Goal: Information Seeking & Learning: Find specific page/section

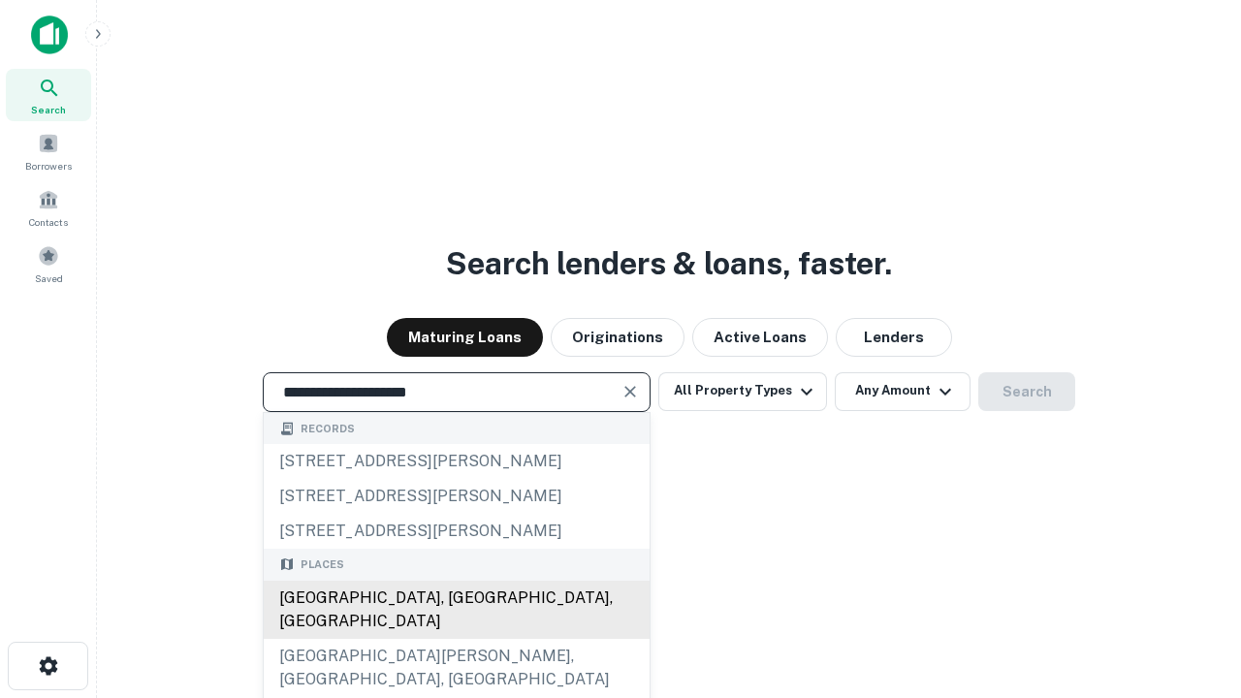
click at [456, 639] on div "[GEOGRAPHIC_DATA], [GEOGRAPHIC_DATA], [GEOGRAPHIC_DATA]" at bounding box center [457, 610] width 386 height 58
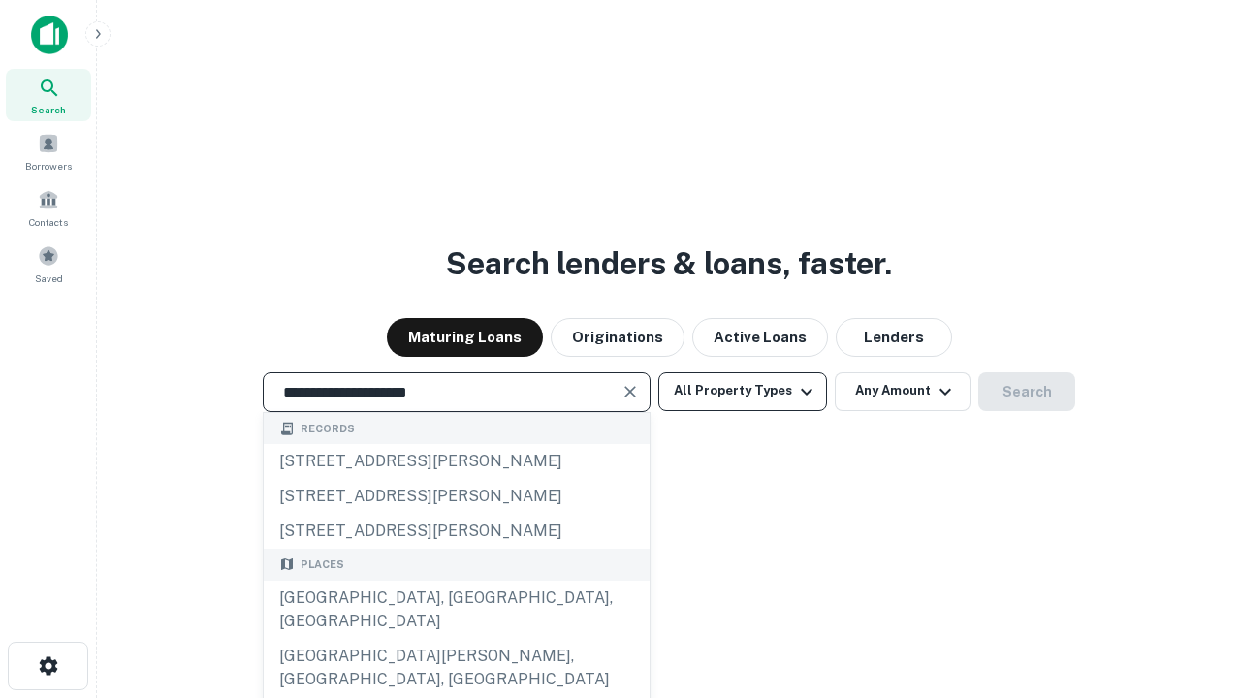
type input "**********"
click at [743, 391] on button "All Property Types" at bounding box center [742, 391] width 169 height 39
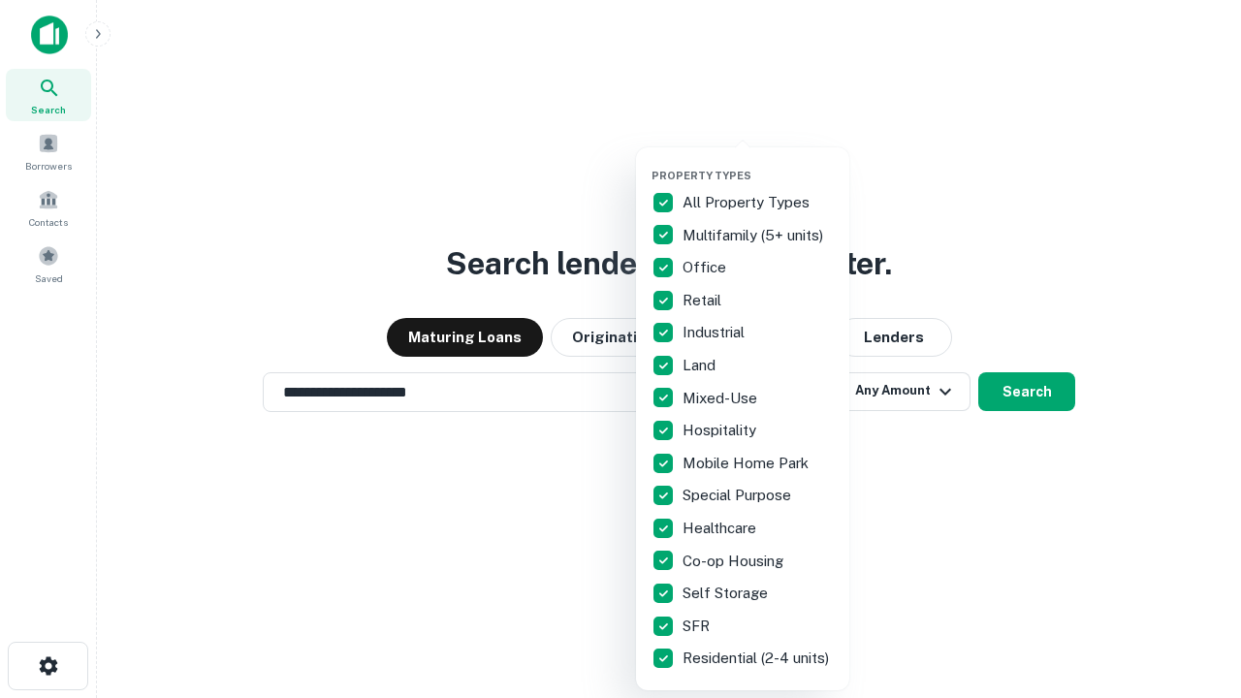
click at [758, 163] on button "button" at bounding box center [757, 163] width 213 height 1
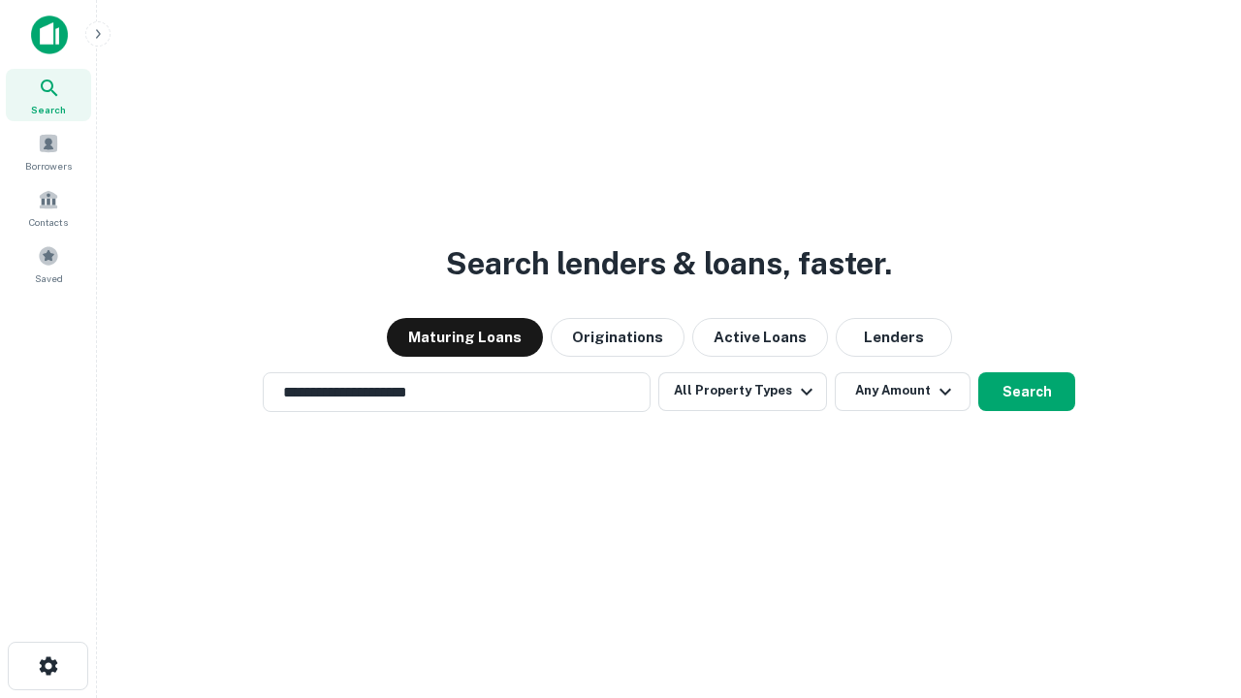
scroll to position [30, 0]
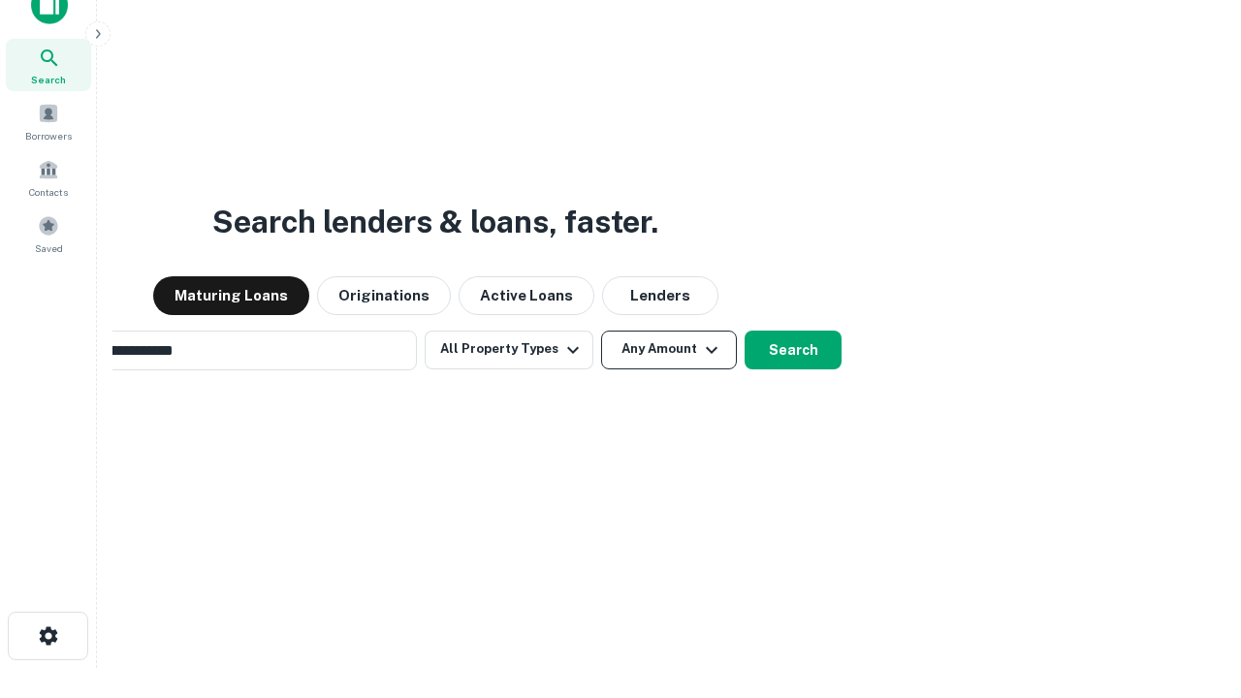
click at [601, 331] on button "Any Amount" at bounding box center [669, 350] width 136 height 39
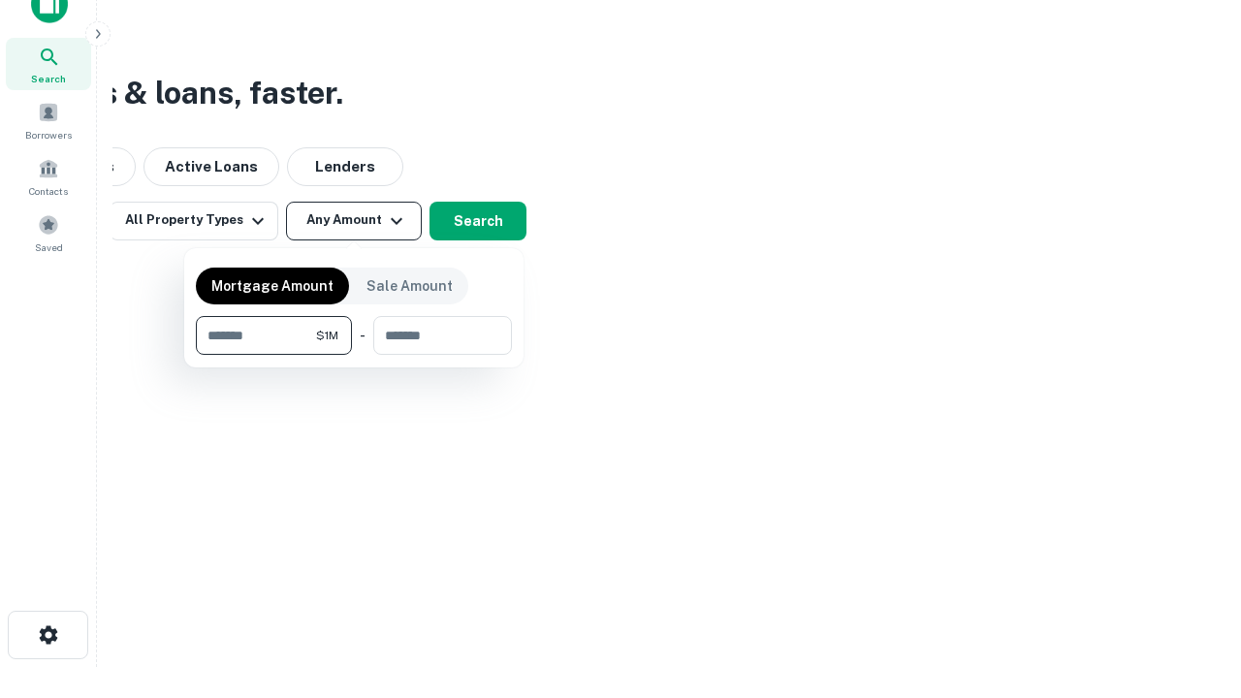
type input "*******"
click at [354, 355] on button "button" at bounding box center [354, 355] width 316 height 1
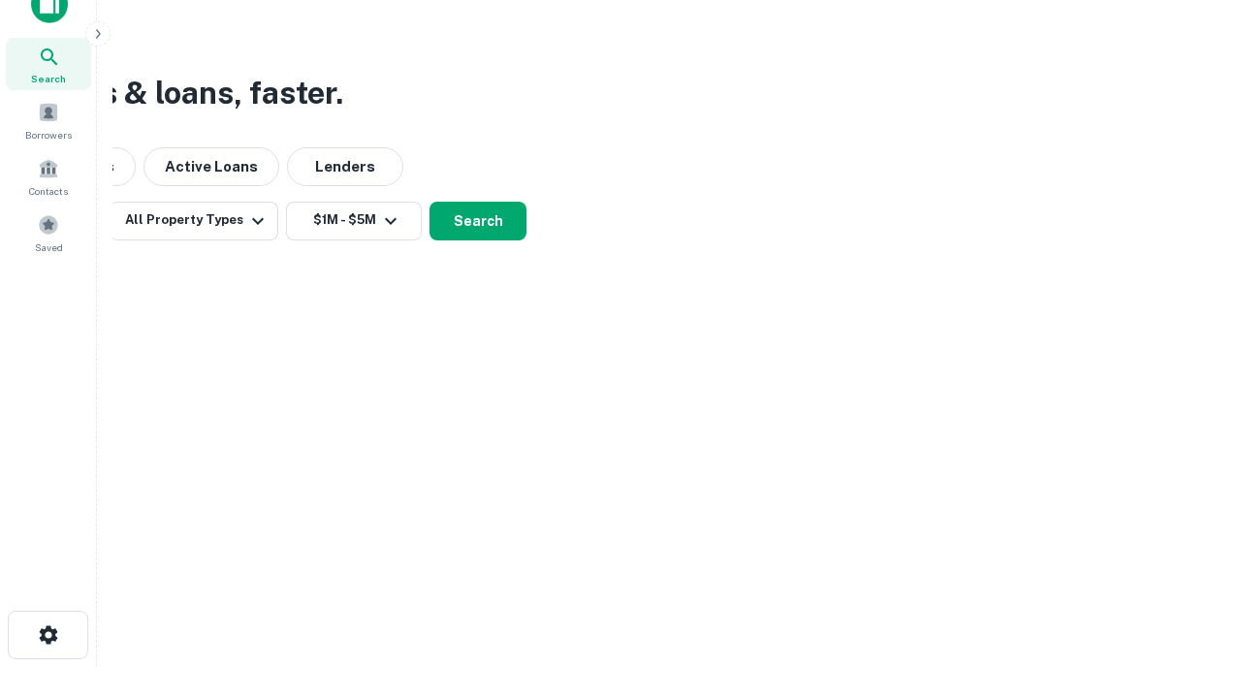
scroll to position [12, 358]
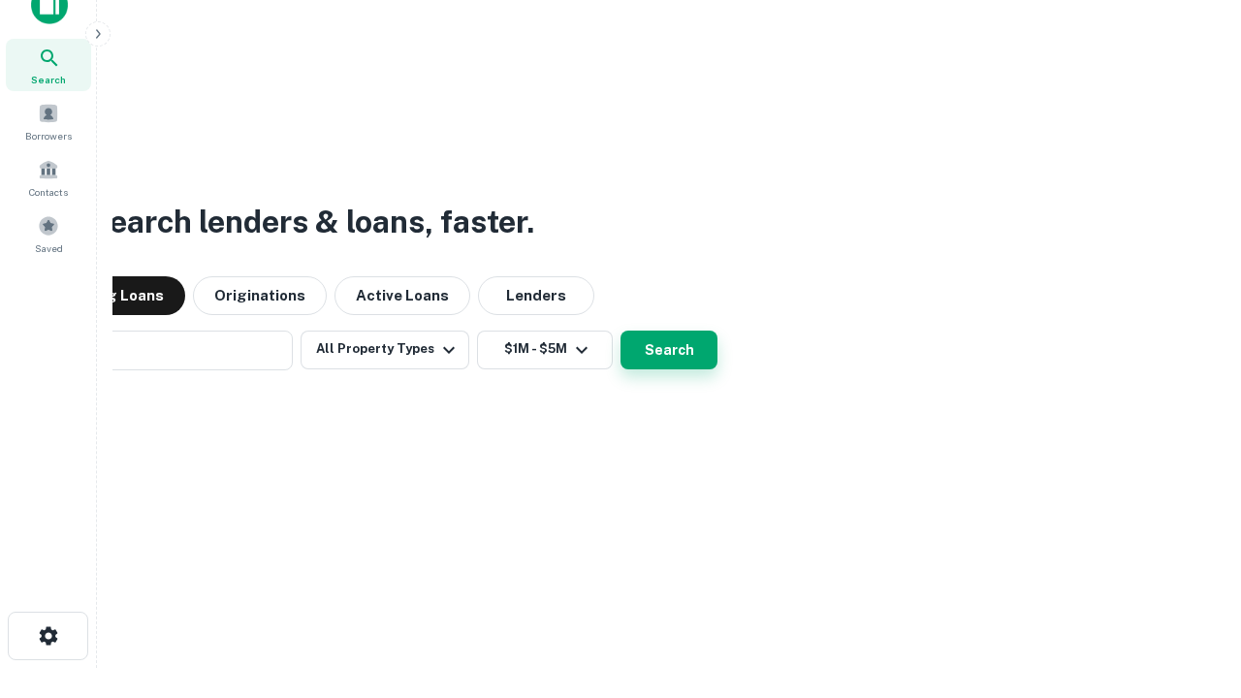
click at [620, 331] on button "Search" at bounding box center [668, 350] width 97 height 39
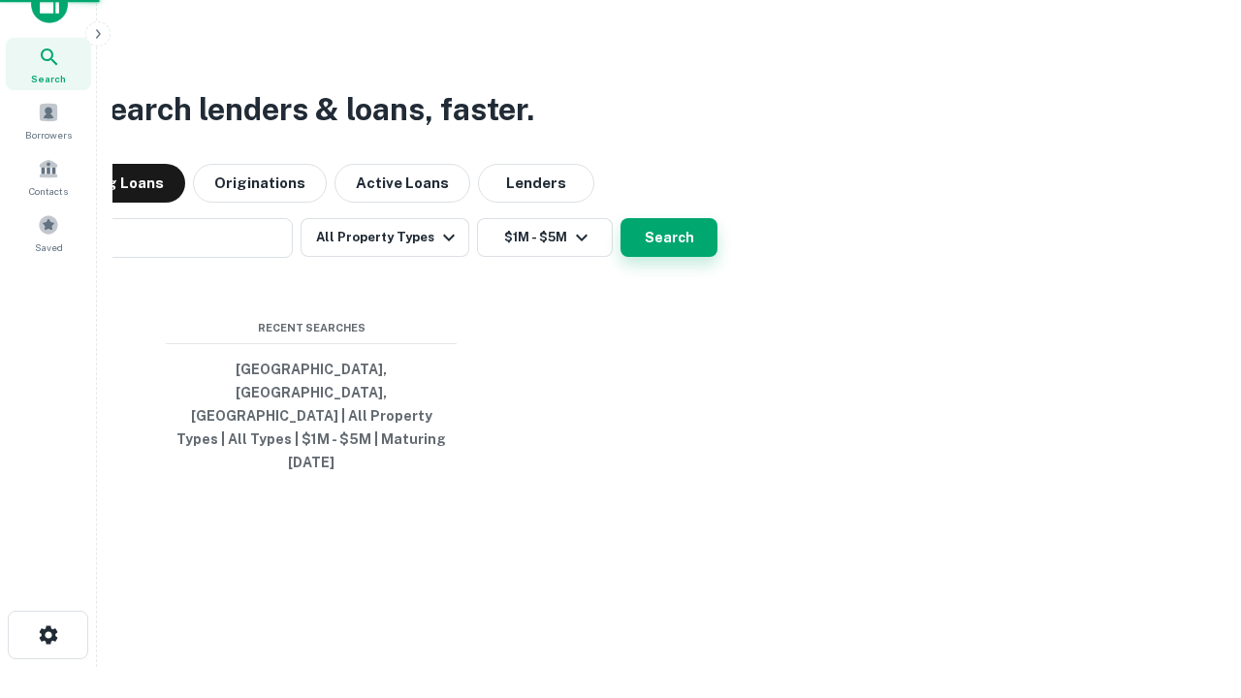
scroll to position [51, 549]
